Goal: Information Seeking & Learning: Find specific fact

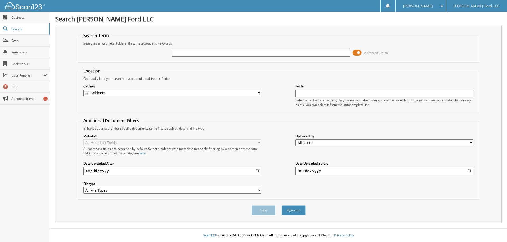
click at [266, 52] on input "text" at bounding box center [260, 53] width 178 height 8
type input "WACO YOUNG"
click at [282, 206] on button "Search" at bounding box center [294, 211] width 24 height 10
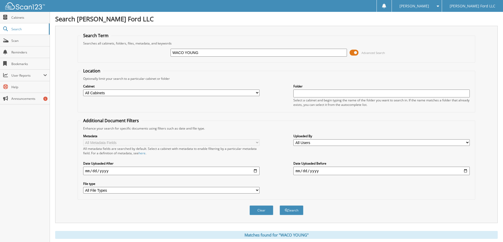
click at [357, 52] on span at bounding box center [353, 53] width 9 height 8
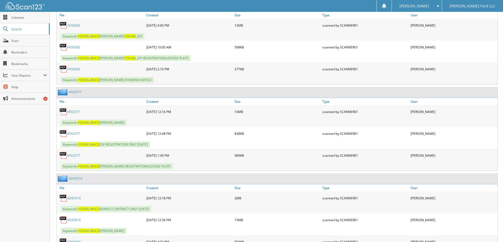
scroll to position [211, 0]
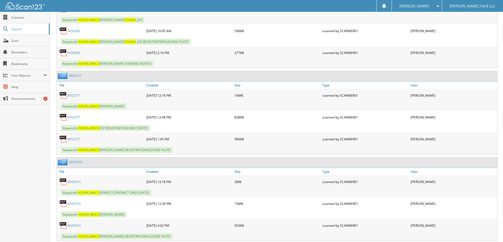
click at [72, 96] on link "KF02577" at bounding box center [73, 95] width 13 height 4
